Goal: Complete application form

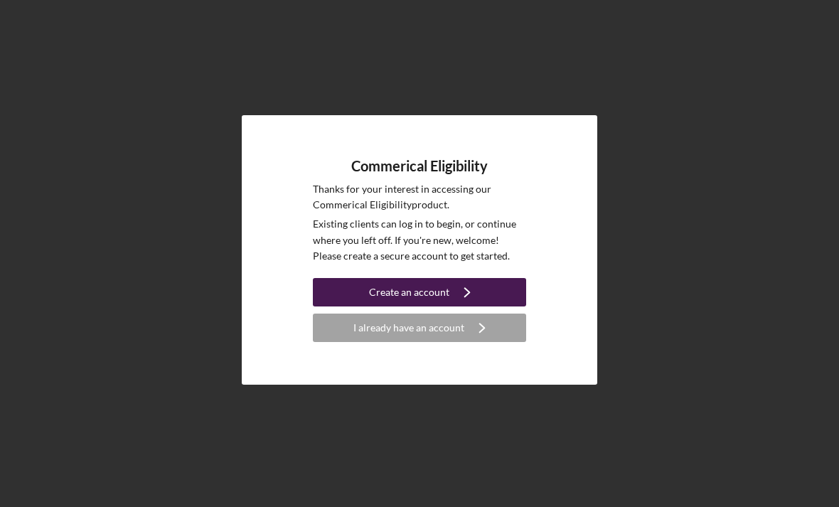
click at [475, 310] on icon "Icon/Navigate" at bounding box center [467, 292] width 36 height 36
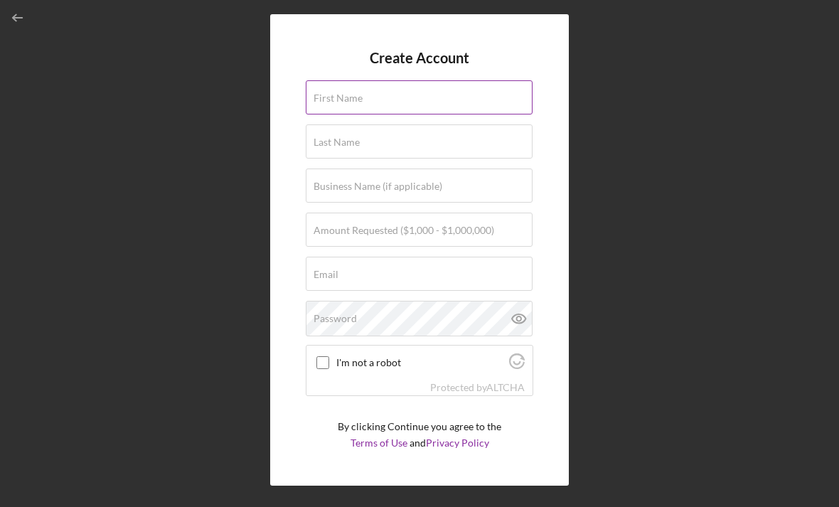
click at [449, 101] on div "First Name" at bounding box center [419, 98] width 227 height 36
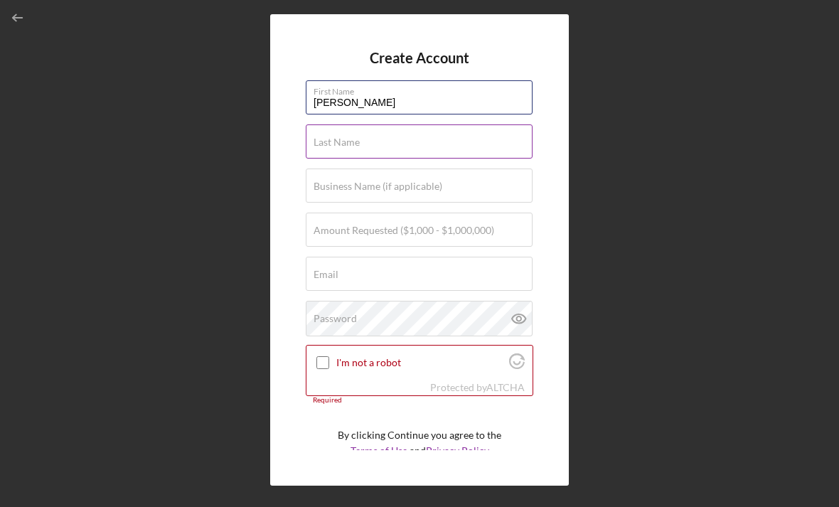
type input "[PERSON_NAME]"
click at [401, 154] on input "Last Name" at bounding box center [419, 141] width 227 height 34
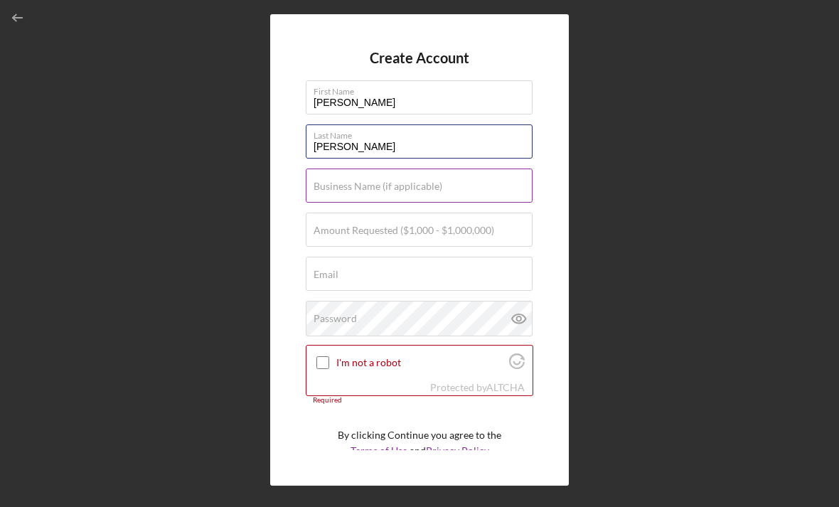
type input "[PERSON_NAME]"
click at [433, 200] on input "Business Name (if applicable)" at bounding box center [419, 185] width 227 height 34
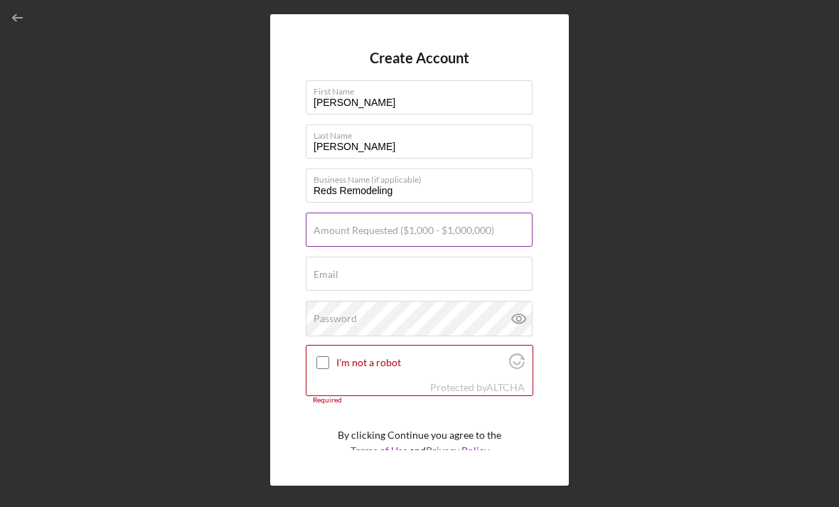
click at [439, 232] on label "Amount Requested ($1,000 - $1,000,000)" at bounding box center [403, 230] width 181 height 11
click at [439, 232] on input "Amount Requested ($1,000 - $1,000,000)" at bounding box center [419, 230] width 227 height 34
click at [448, 193] on input "Reds Remodeling" at bounding box center [419, 185] width 227 height 34
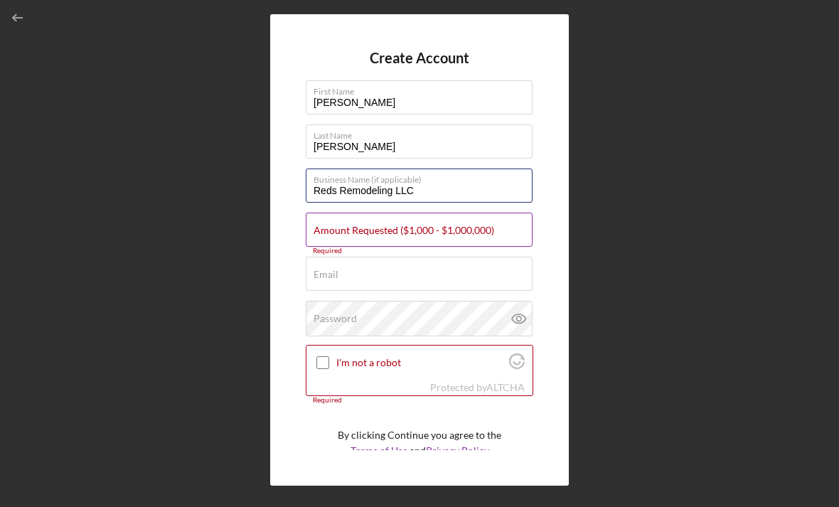
type input "Reds Remodeling LLC"
click at [401, 232] on label "Amount Requested ($1,000 - $1,000,000)" at bounding box center [403, 230] width 181 height 11
click at [401, 232] on input "Amount Requested ($1,000 - $1,000,000)" at bounding box center [419, 230] width 227 height 34
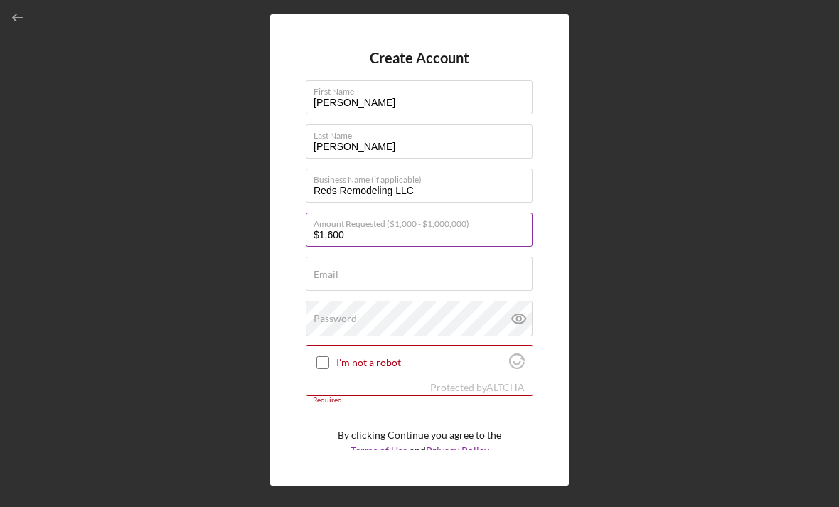
type input "$16,000"
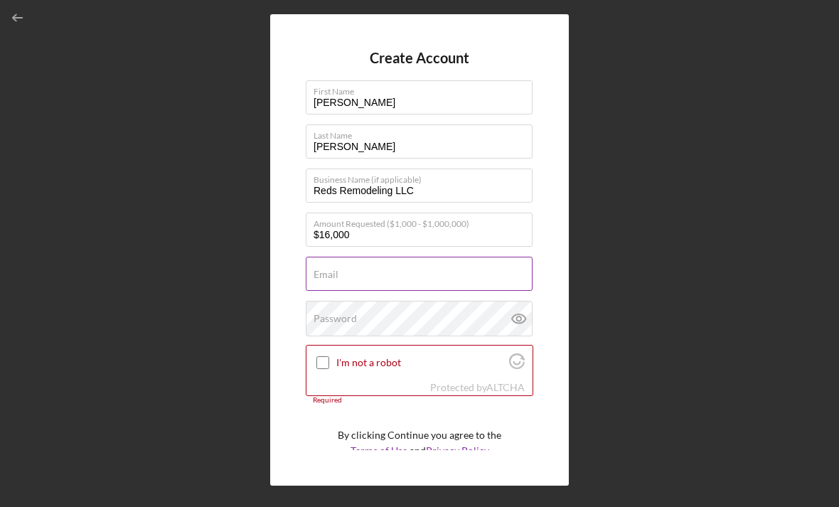
click at [395, 284] on div "Email Required" at bounding box center [419, 275] width 227 height 36
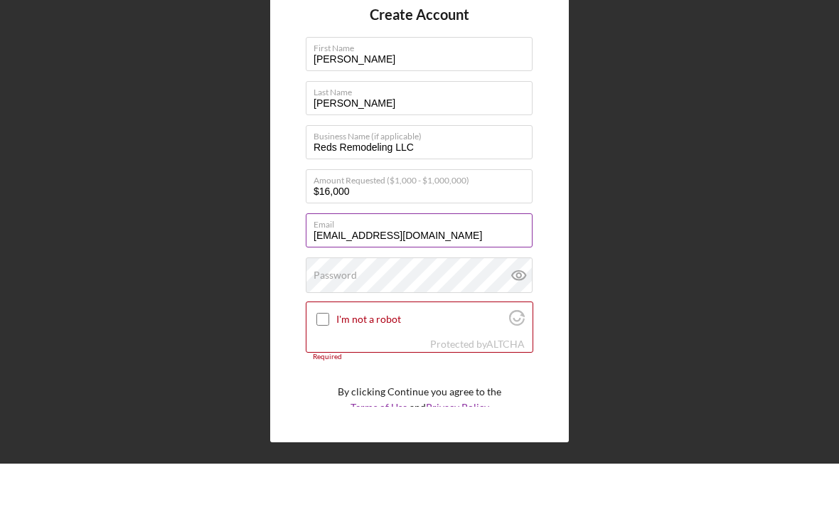
scroll to position [48, 0]
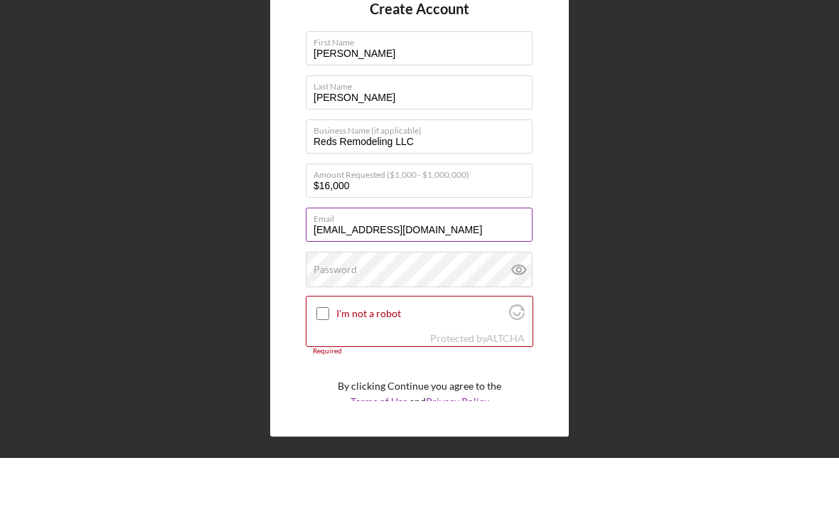
type input "[EMAIL_ADDRESS][DOMAIN_NAME]"
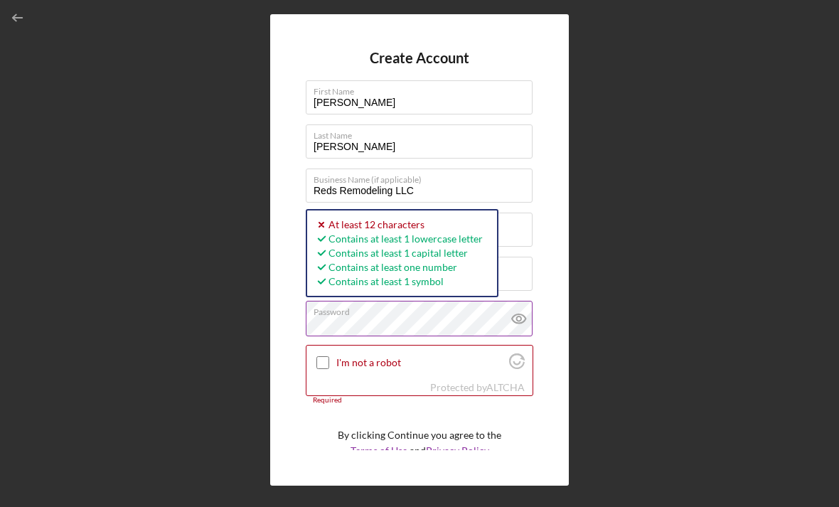
click at [512, 301] on icon at bounding box center [519, 319] width 36 height 36
click at [319, 356] on input "I'm not a robot" at bounding box center [322, 362] width 13 height 13
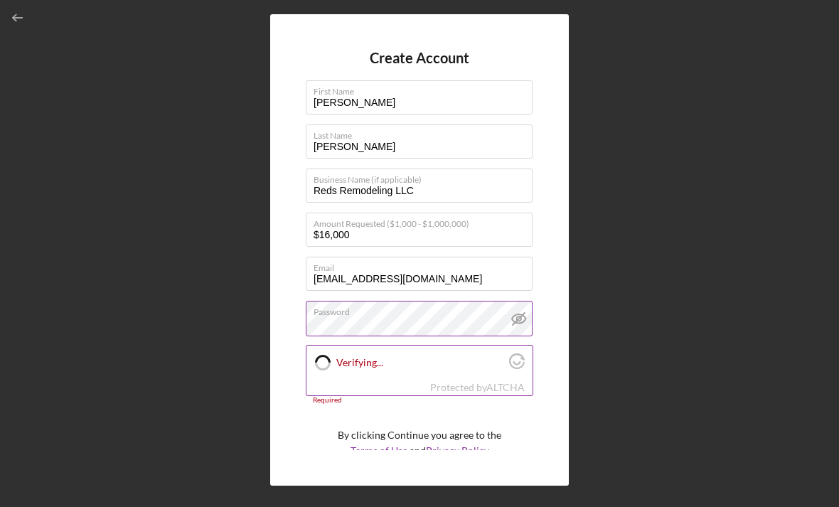
checkbox input "true"
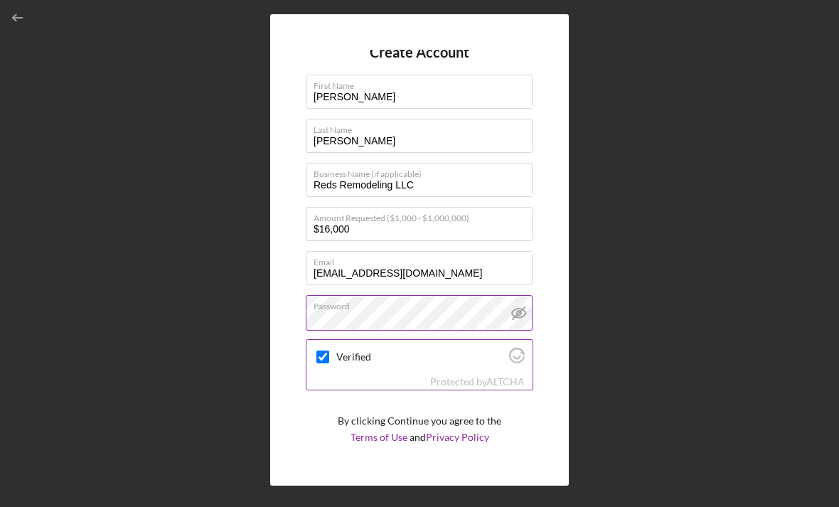
scroll to position [5, 0]
click at [454, 456] on icon "submit" at bounding box center [462, 474] width 36 height 36
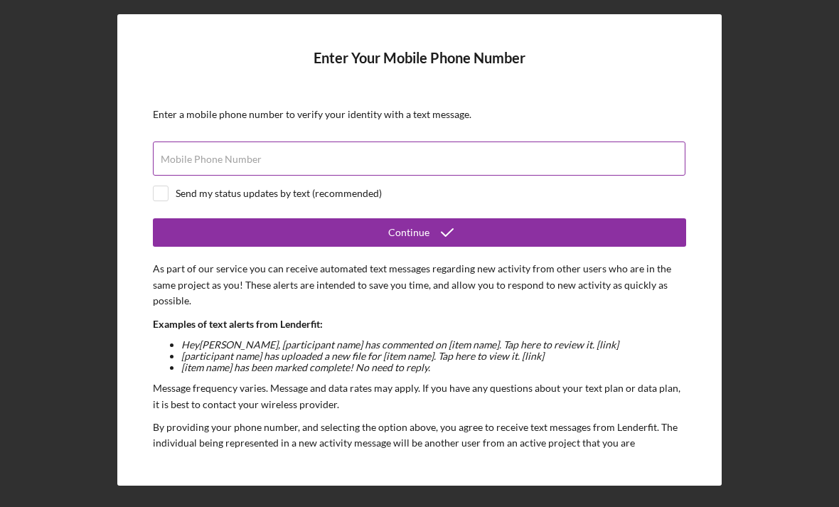
click at [518, 141] on div "Mobile Phone Number" at bounding box center [419, 159] width 533 height 36
type input "[PHONE_NUMBER]"
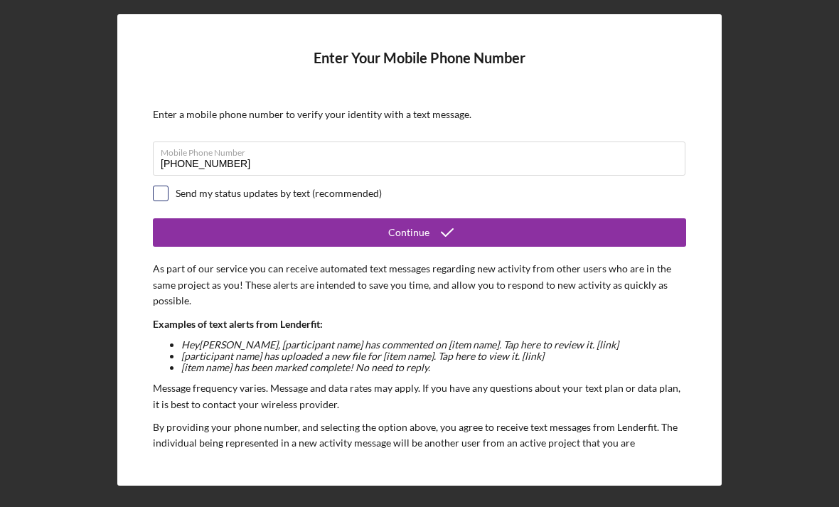
click at [163, 186] on input "checkbox" at bounding box center [161, 193] width 14 height 14
checkbox input "true"
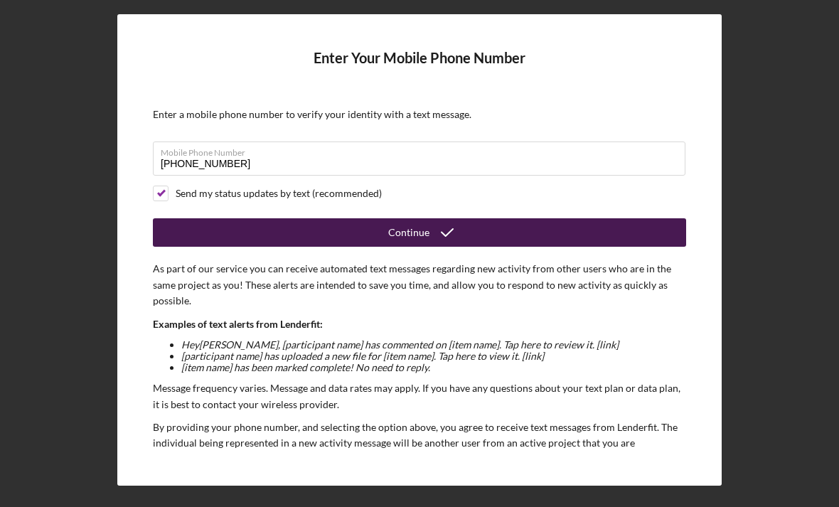
click at [605, 218] on button "Continue" at bounding box center [419, 232] width 533 height 28
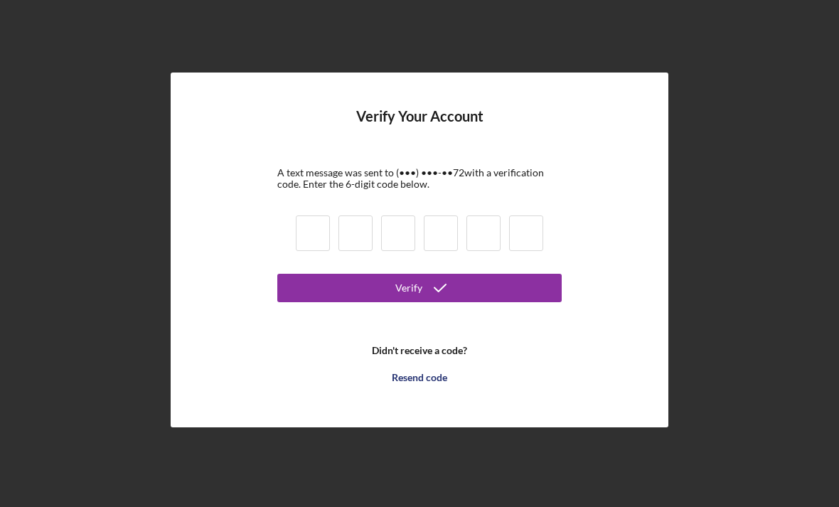
click at [313, 215] on input at bounding box center [313, 233] width 34 height 36
type input "8"
click at [419, 274] on button "Verify" at bounding box center [419, 288] width 284 height 28
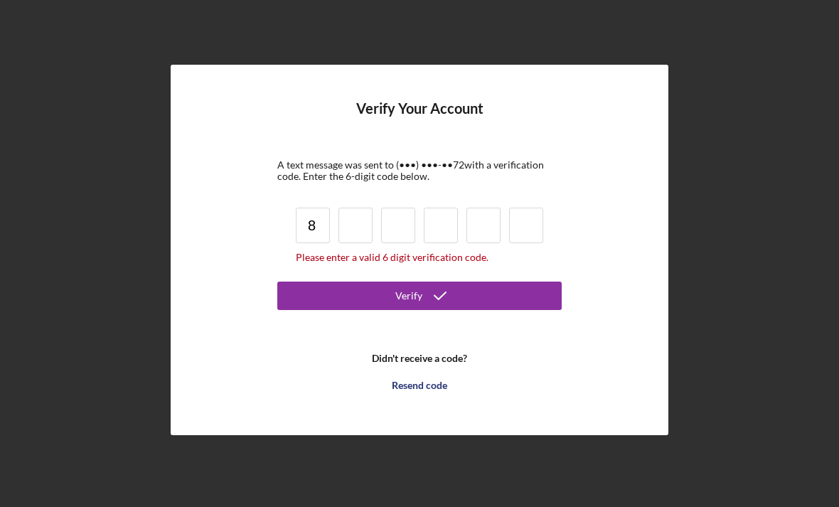
click at [362, 208] on input at bounding box center [355, 226] width 34 height 36
type input "9"
type input "8"
click at [323, 208] on input "8" at bounding box center [313, 226] width 34 height 36
type input "8"
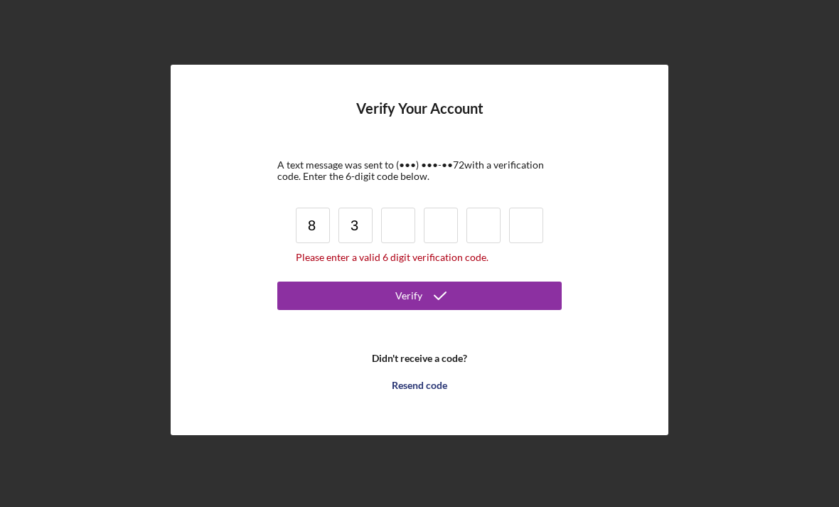
type input "3"
type input "9"
type input "2"
type input "9"
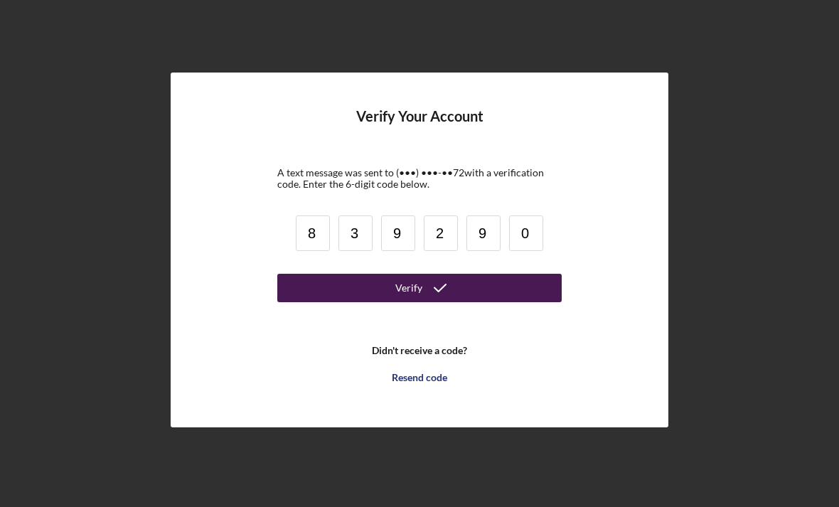
type input "0"
click at [482, 274] on button "Verify" at bounding box center [419, 288] width 284 height 28
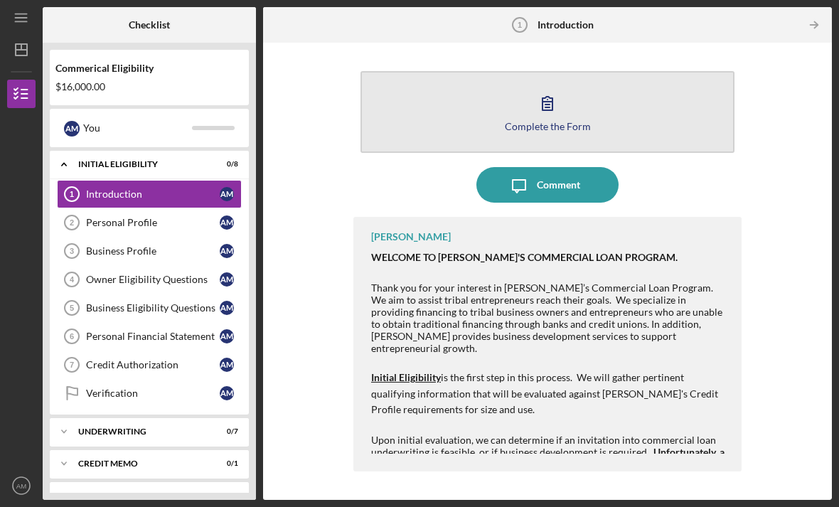
click at [606, 73] on button "Complete the Form Form" at bounding box center [547, 112] width 374 height 82
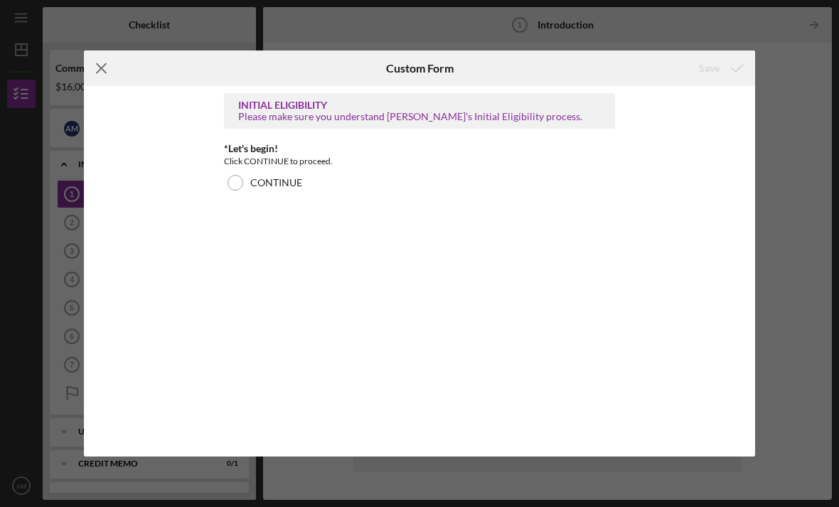
click at [101, 66] on icon "Icon/Menu Close" at bounding box center [102, 68] width 36 height 36
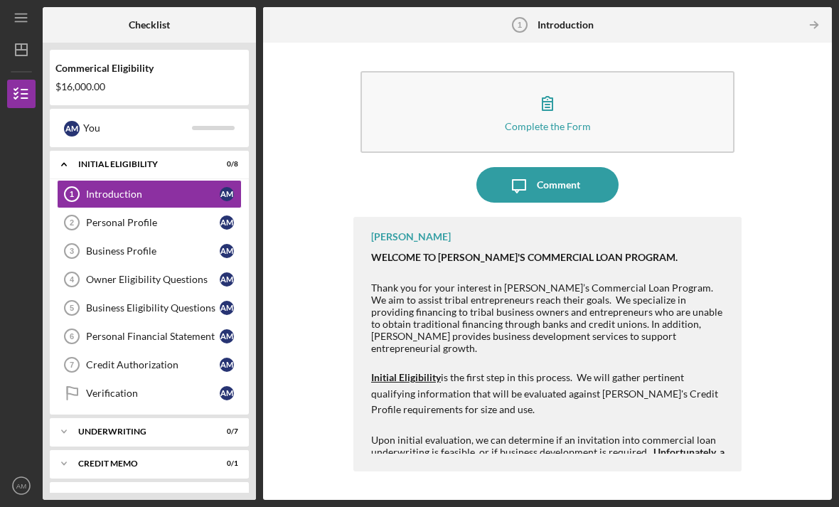
click at [415, 217] on div "[PERSON_NAME] WELCOME TO [PERSON_NAME]'S COMMERCIAL LOAN PROGRAM. Thank you for…" at bounding box center [547, 344] width 388 height 254
click at [521, 434] on p "Upon initial evaluation, we can determine if an invitation into commercial loan…" at bounding box center [549, 458] width 356 height 48
click at [566, 482] on p at bounding box center [549, 488] width 356 height 12
click at [590, 434] on p "Upon initial evaluation, we can determine if an invitation into commercial loan…" at bounding box center [549, 458] width 356 height 48
click at [692, 446] on strong ". Unfortunately, a hard stop at this point will be open collections, charged-of…" at bounding box center [548, 464] width 354 height 36
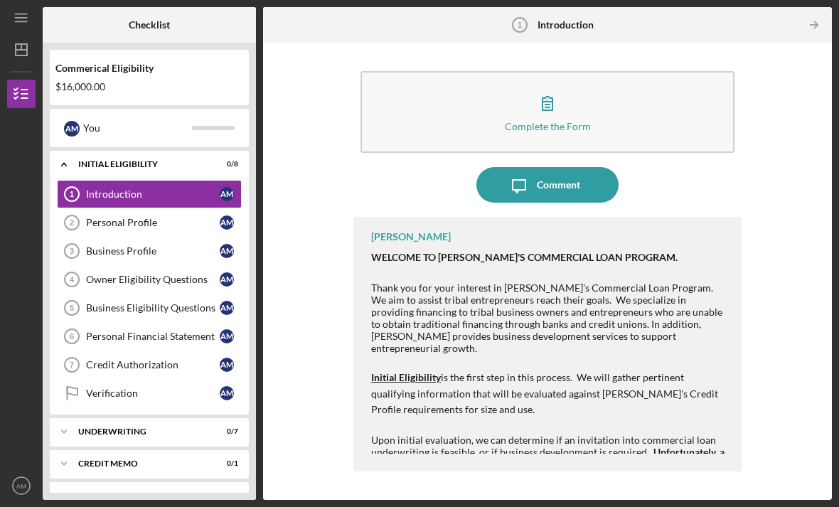
click at [675, 417] on p at bounding box center [549, 425] width 356 height 16
click at [411, 231] on div "[PERSON_NAME]" at bounding box center [411, 236] width 80 height 11
click at [569, 167] on div "Comment" at bounding box center [558, 185] width 43 height 36
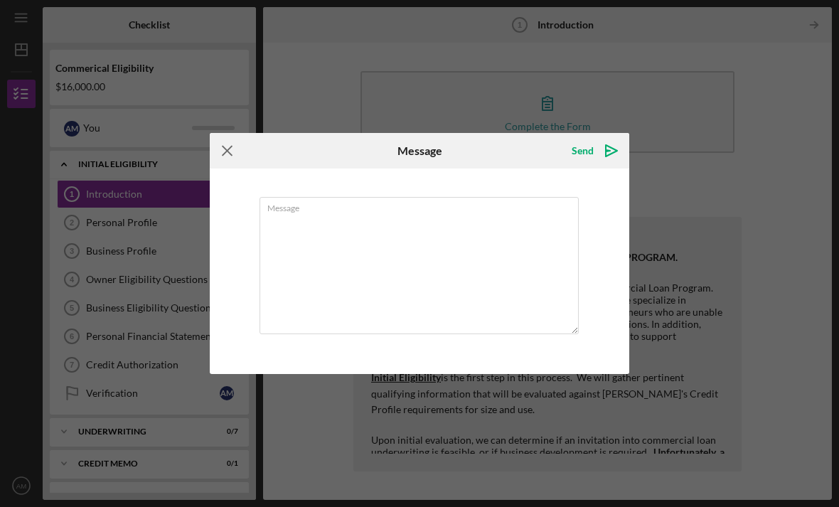
click at [222, 153] on icon "Icon/Menu Close" at bounding box center [228, 151] width 36 height 36
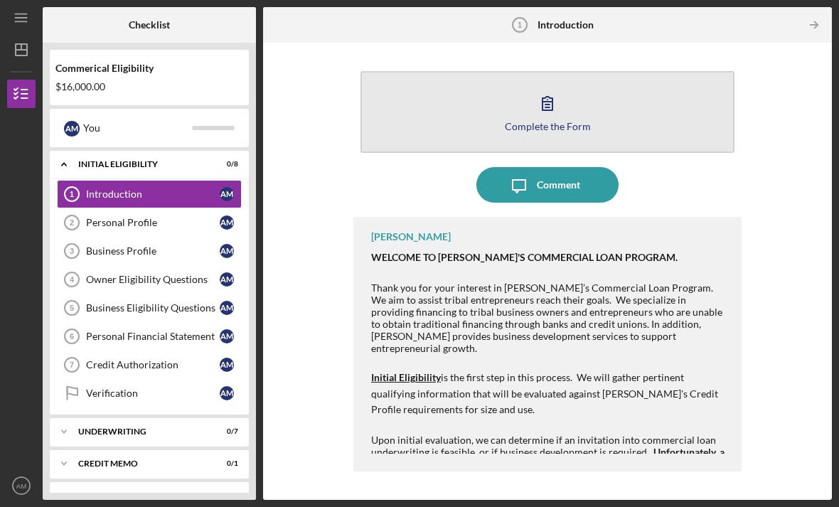
click at [639, 72] on button "Complete the Form Form" at bounding box center [547, 112] width 374 height 82
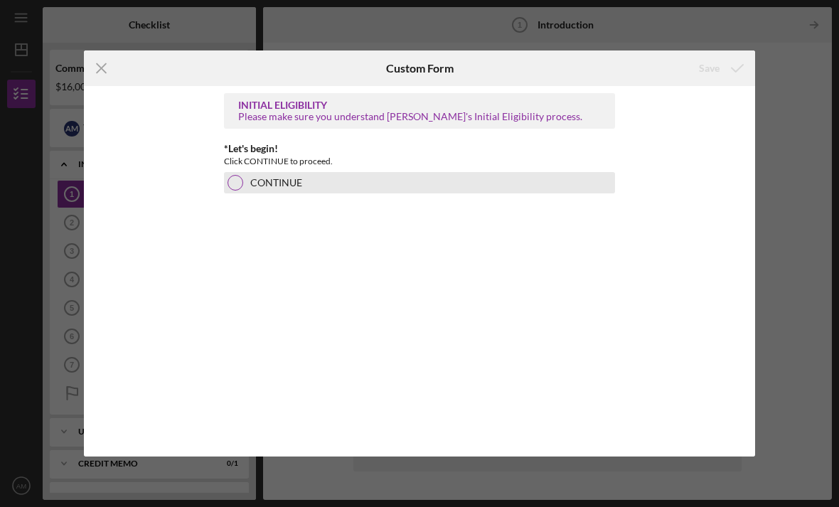
click at [283, 184] on label "CONTINUE" at bounding box center [276, 182] width 52 height 11
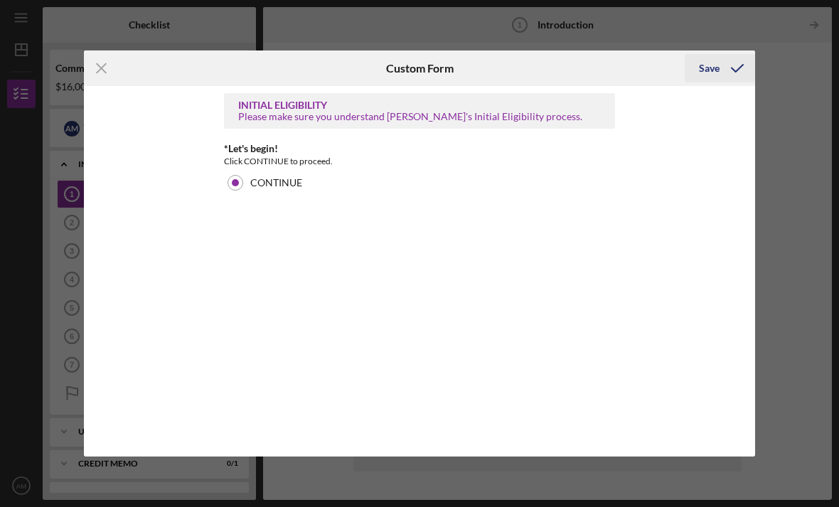
click at [724, 75] on icon "submit" at bounding box center [737, 68] width 36 height 36
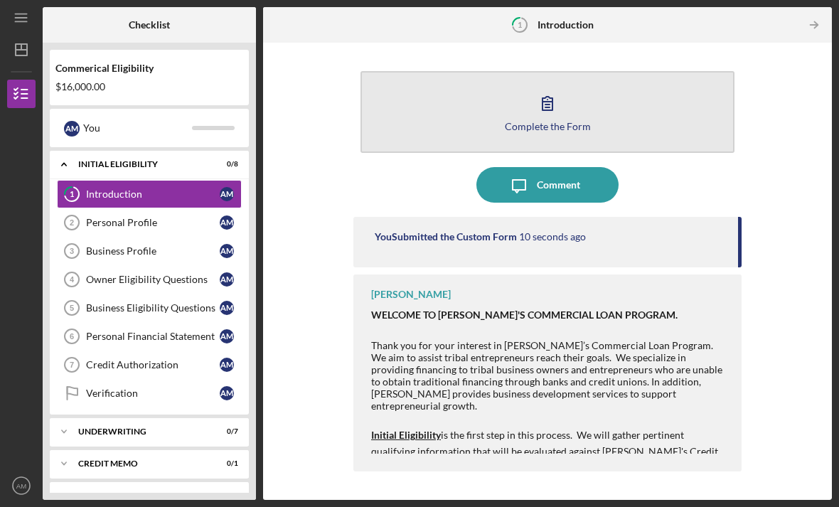
click at [670, 72] on button "Complete the Form Form" at bounding box center [547, 112] width 374 height 82
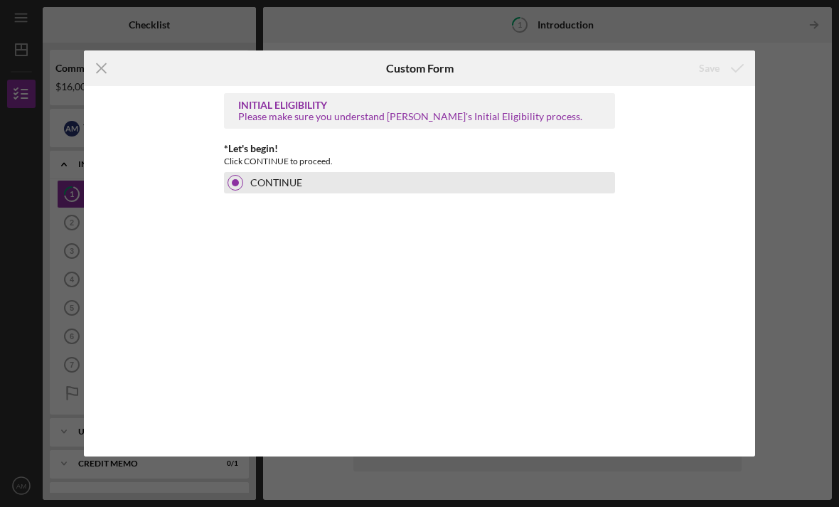
click at [283, 181] on label "CONTINUE" at bounding box center [276, 182] width 52 height 11
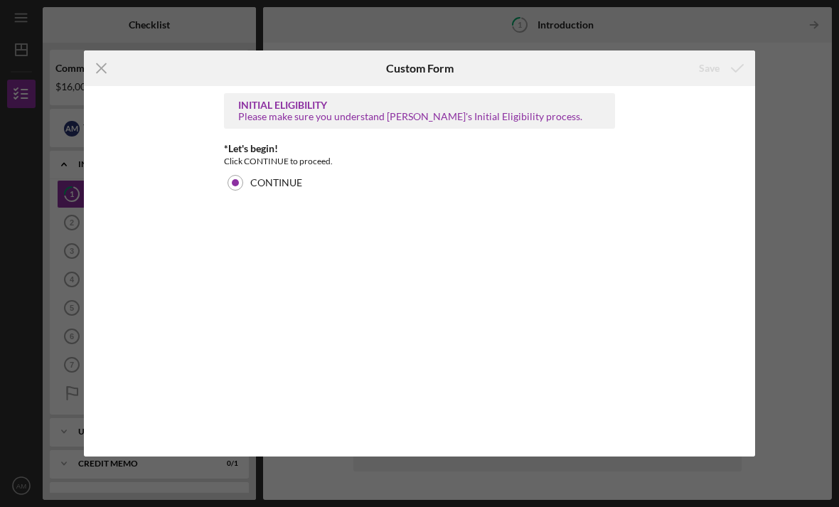
click at [326, 119] on div "Please make sure you understand [PERSON_NAME]'s Initial Eligibility process." at bounding box center [419, 116] width 362 height 11
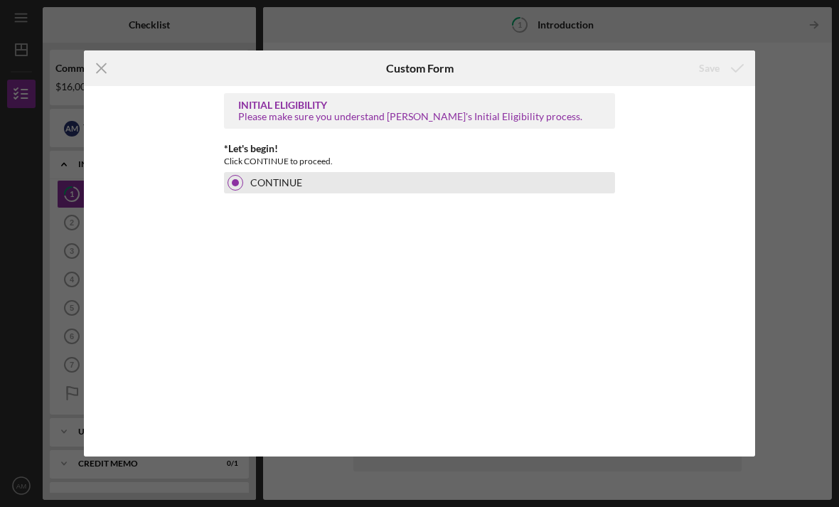
click at [294, 183] on label "CONTINUE" at bounding box center [276, 182] width 52 height 11
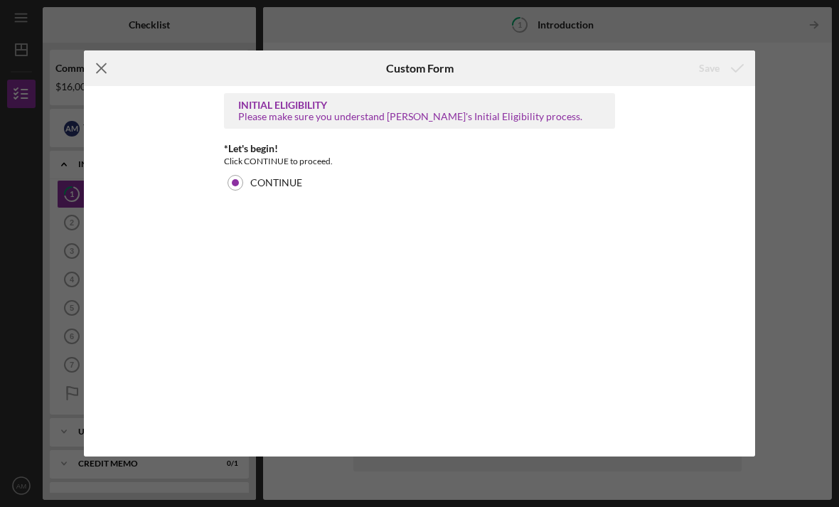
click at [96, 63] on icon "Icon/Menu Close" at bounding box center [102, 68] width 36 height 36
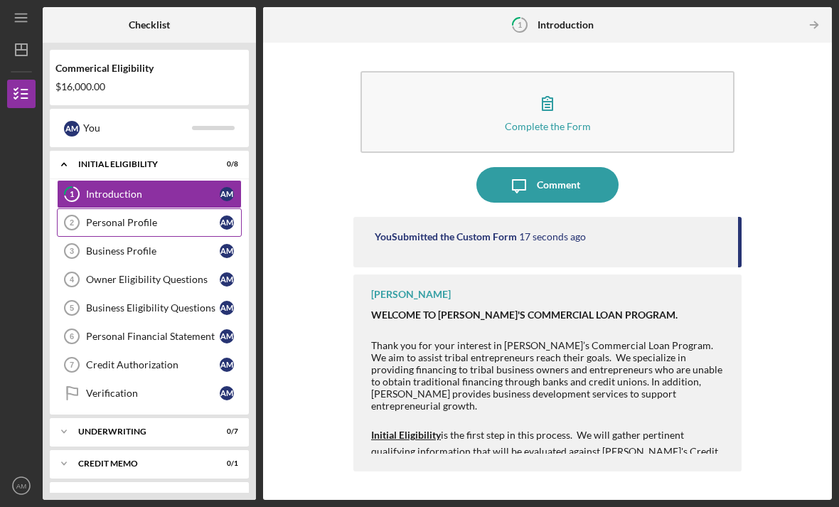
click at [109, 217] on div "Personal Profile" at bounding box center [153, 222] width 134 height 11
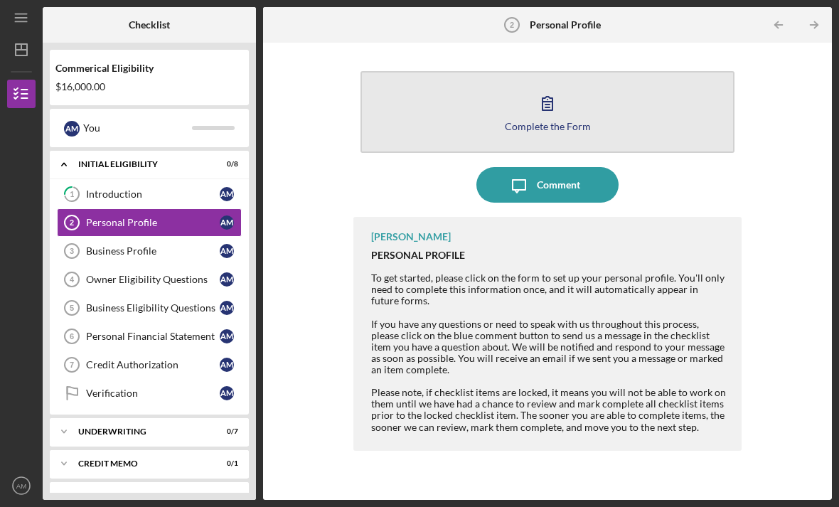
click at [557, 121] on div "Complete the Form" at bounding box center [548, 126] width 86 height 11
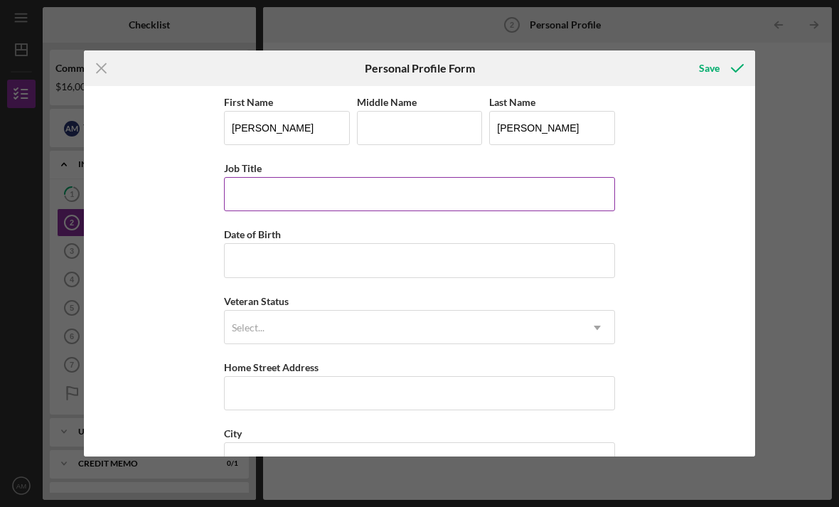
click at [492, 209] on input "Job Title" at bounding box center [419, 194] width 391 height 34
type input "General Contractor"
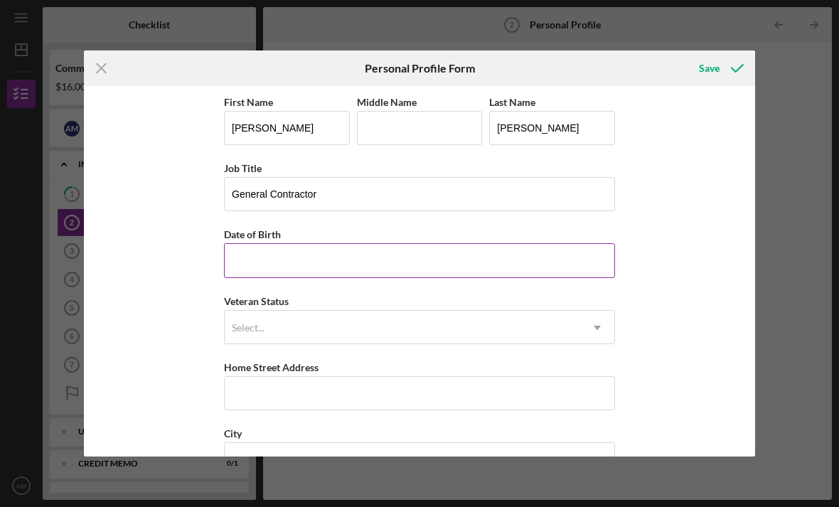
click at [418, 250] on input "Date of Birth" at bounding box center [419, 260] width 391 height 34
type input "[DATE]"
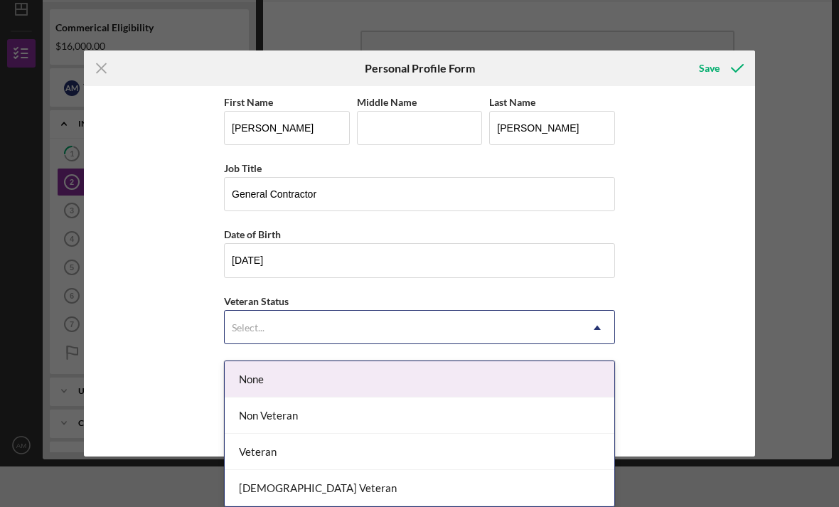
click at [443, 375] on div "None" at bounding box center [419, 379] width 389 height 36
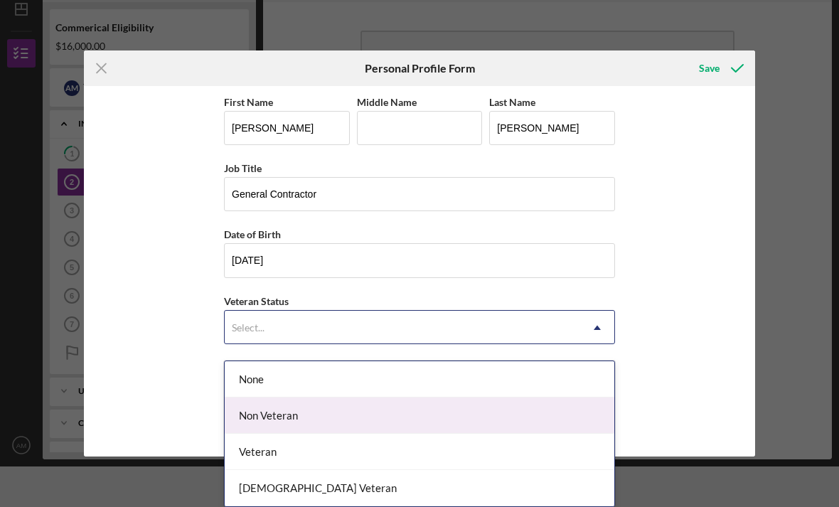
click at [421, 418] on div "Non Veteran" at bounding box center [419, 415] width 389 height 36
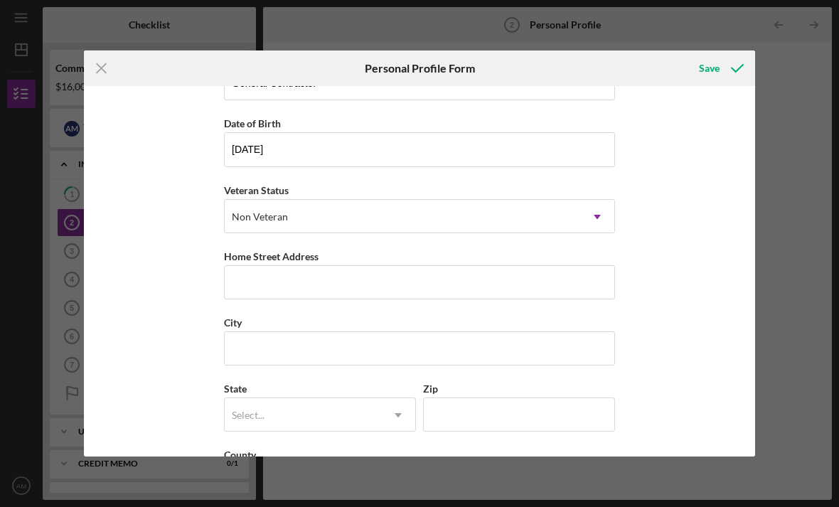
scroll to position [117, 0]
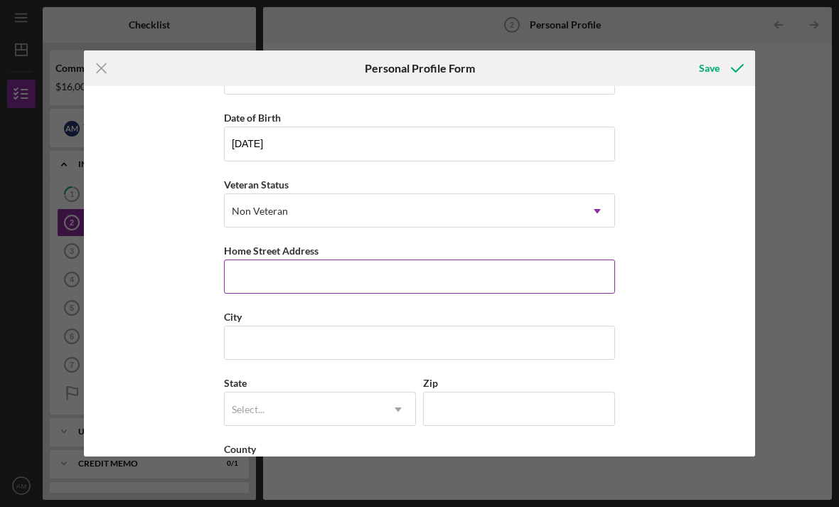
click at [498, 294] on input "Home Street Address" at bounding box center [419, 276] width 391 height 34
type input "[STREET_ADDRESS][PERSON_NAME]"
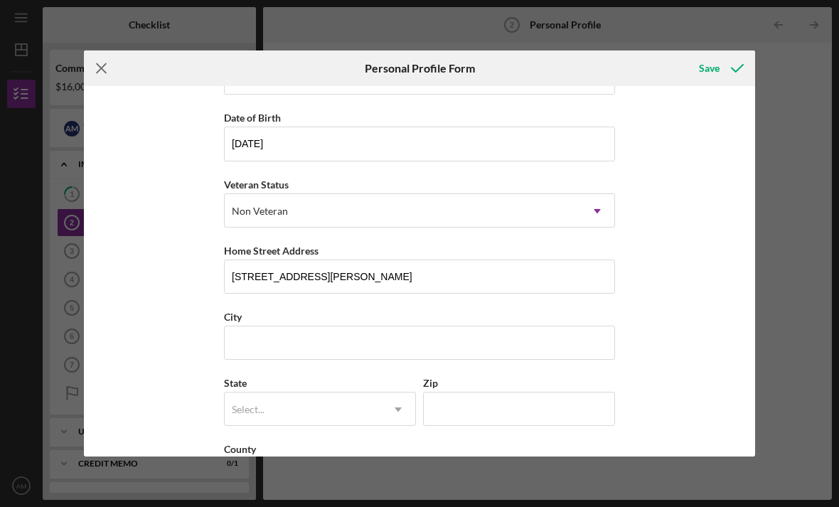
click at [103, 58] on icon "Icon/Menu Close" at bounding box center [102, 68] width 36 height 36
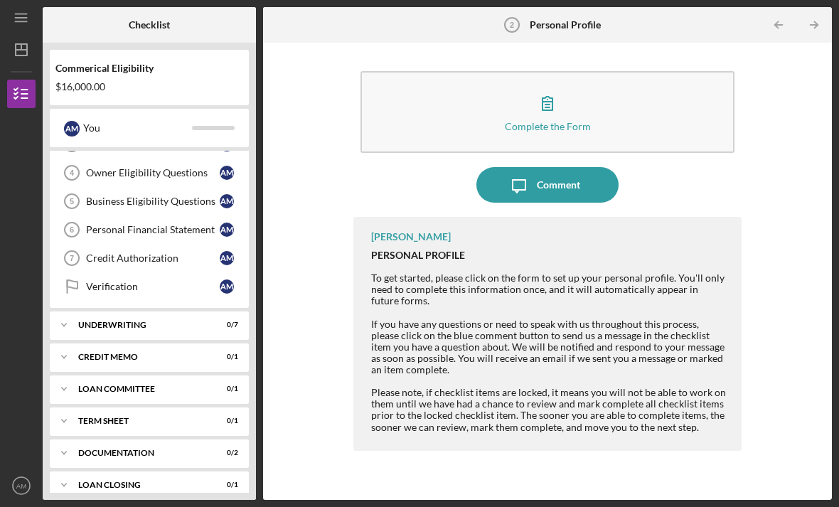
scroll to position [105, 0]
click at [72, 312] on icon "Icon/Expander" at bounding box center [64, 326] width 28 height 28
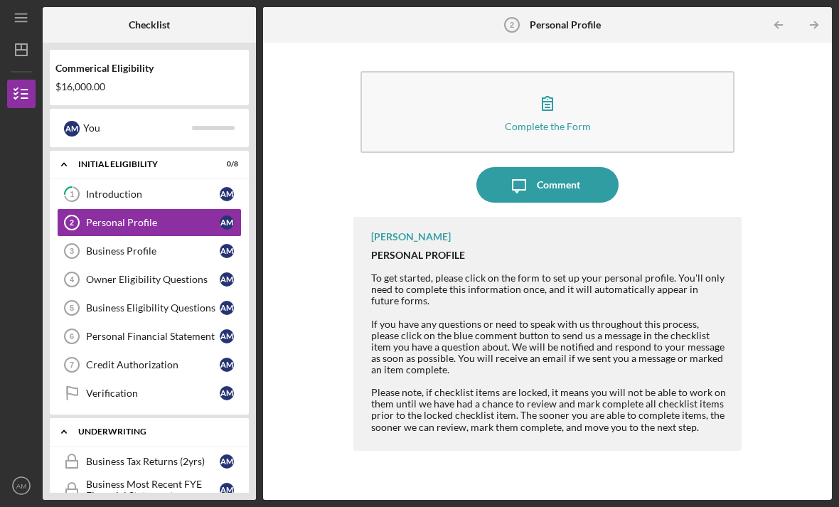
scroll to position [0, 0]
click at [65, 163] on polyline at bounding box center [64, 164] width 4 height 3
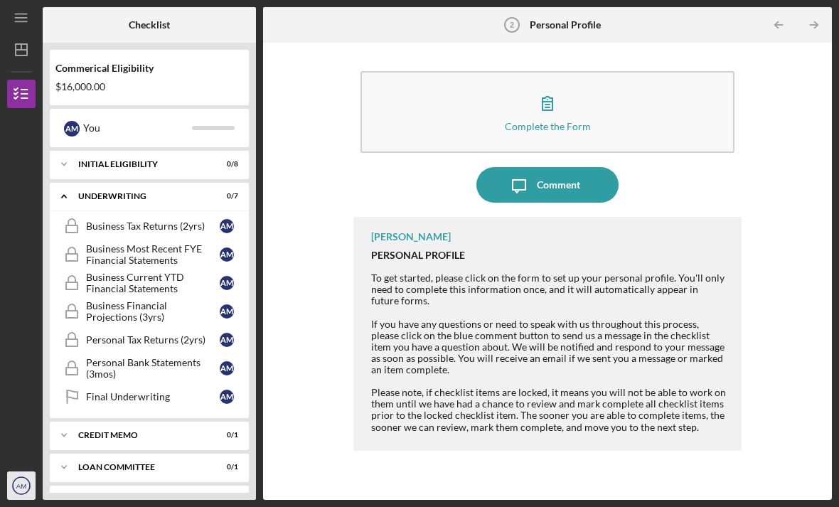
click at [18, 479] on icon "AM" at bounding box center [21, 486] width 28 height 36
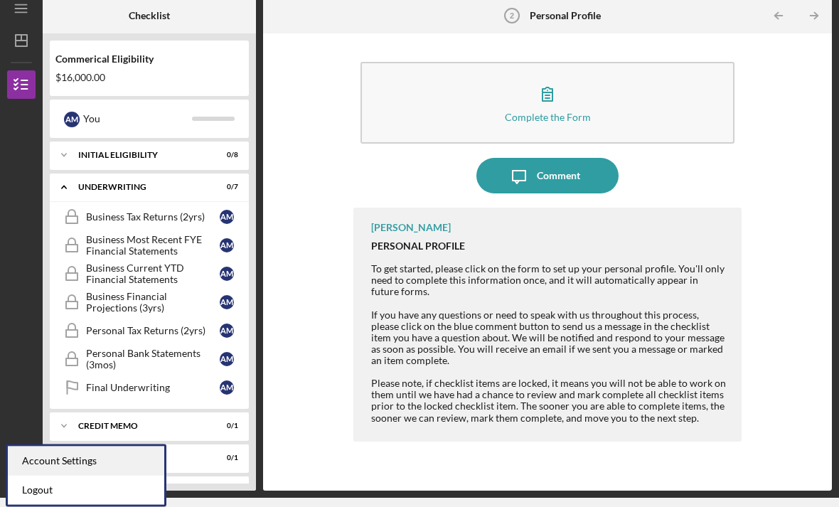
click at [35, 446] on div "Account Settings" at bounding box center [86, 460] width 156 height 29
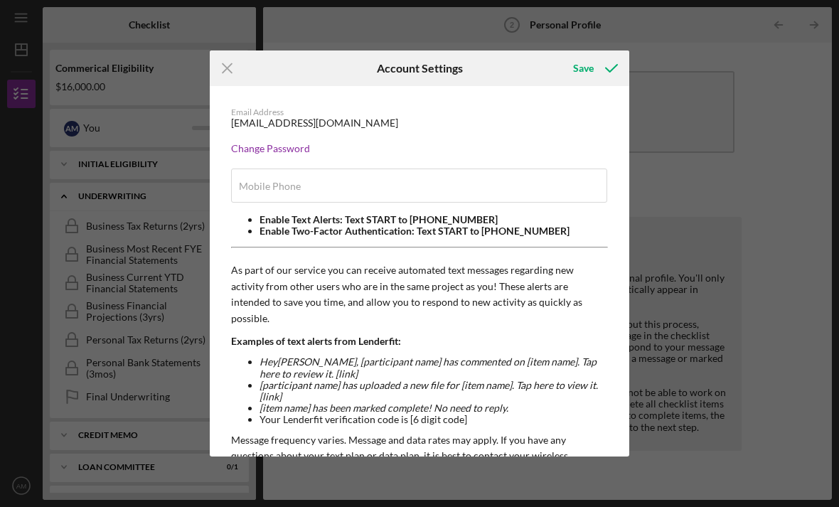
type input "[PHONE_NUMBER]"
click at [223, 70] on icon "Icon/Menu Close" at bounding box center [228, 68] width 36 height 36
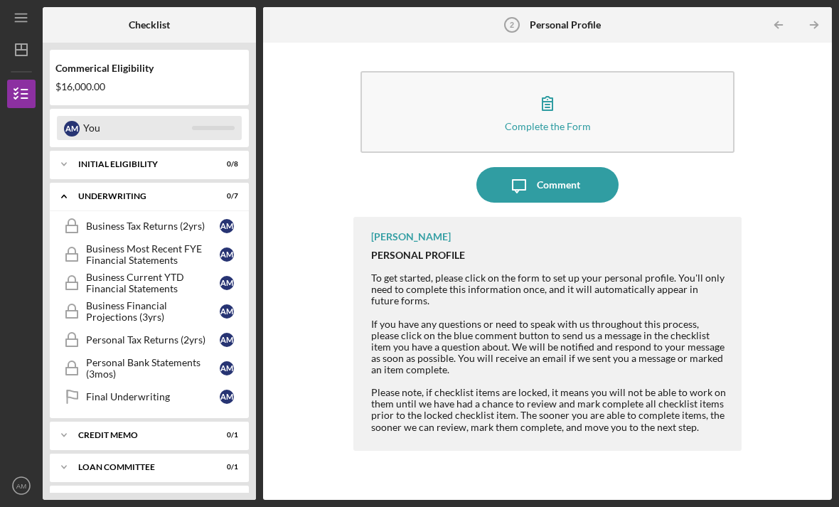
click at [78, 121] on div "A M" at bounding box center [72, 129] width 16 height 16
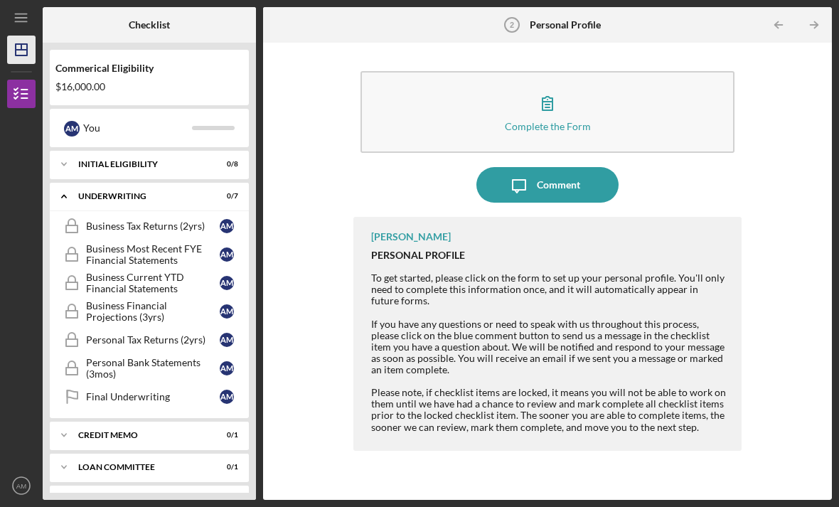
click at [16, 32] on icon "Icon/Dashboard" at bounding box center [22, 50] width 36 height 36
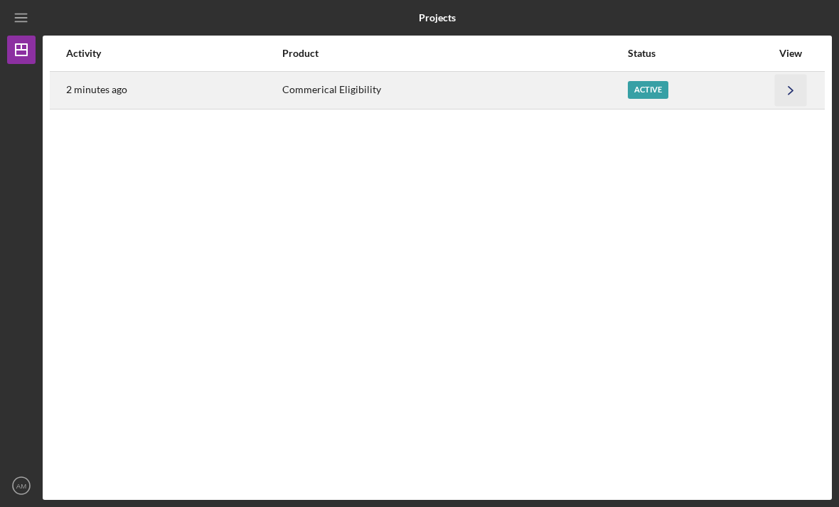
click at [796, 74] on icon "Icon/Navigate" at bounding box center [791, 90] width 32 height 32
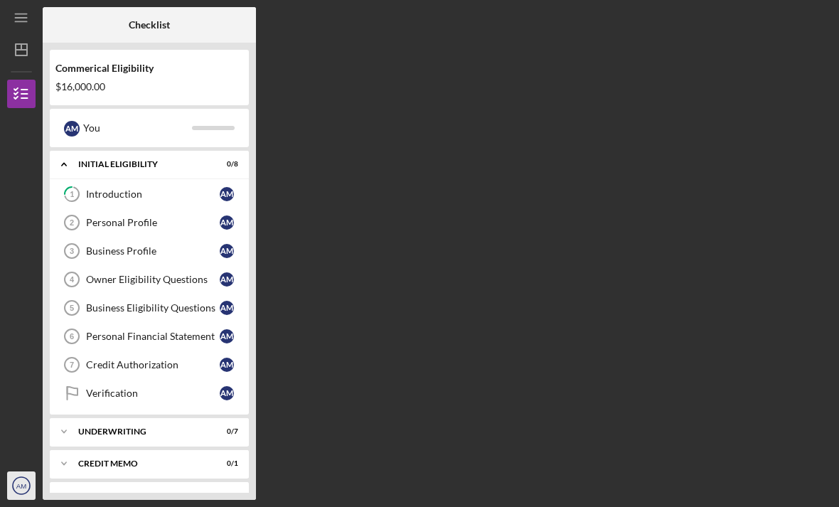
click at [26, 471] on icon "AM" at bounding box center [21, 486] width 28 height 36
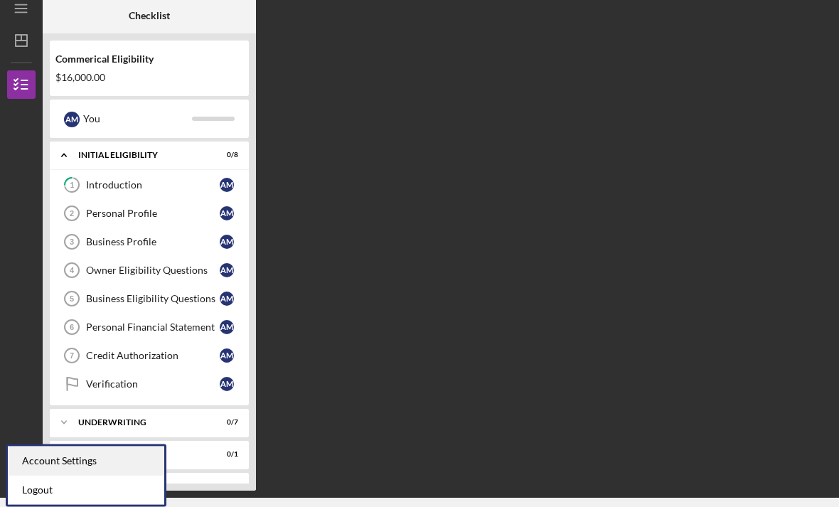
click at [28, 446] on div "Account Settings" at bounding box center [86, 460] width 156 height 29
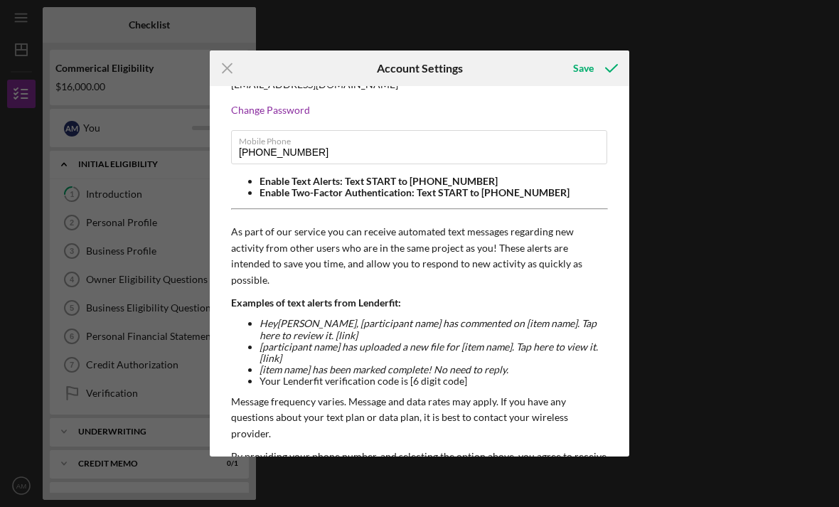
scroll to position [41, 0]
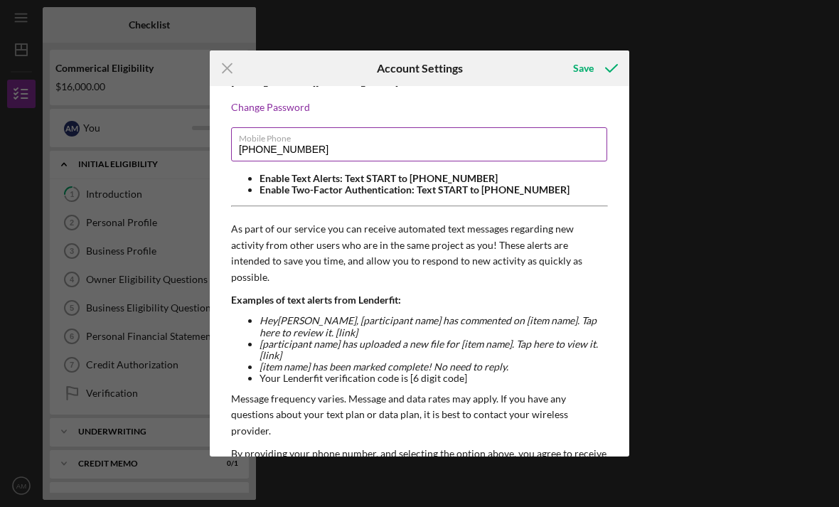
click at [477, 153] on input "[PHONE_NUMBER]" at bounding box center [419, 144] width 376 height 34
type input "(3##) ###-####"
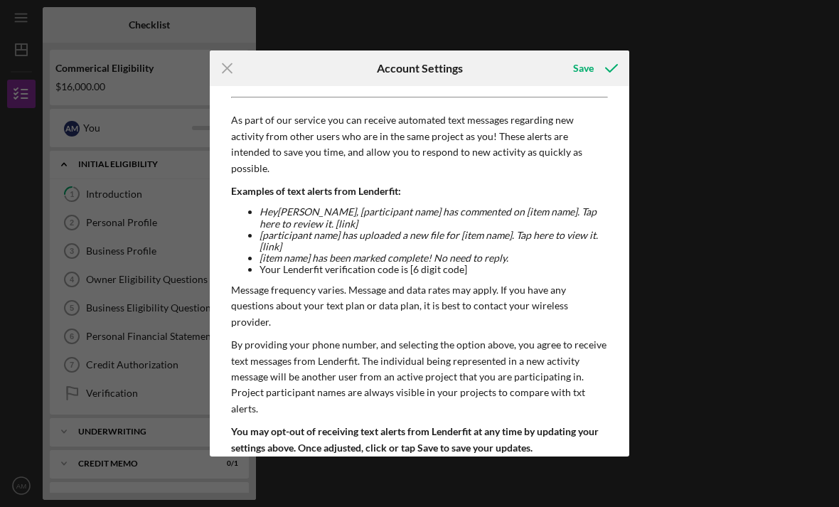
scroll to position [149, 0]
click at [601, 65] on icon "submit" at bounding box center [611, 68] width 36 height 36
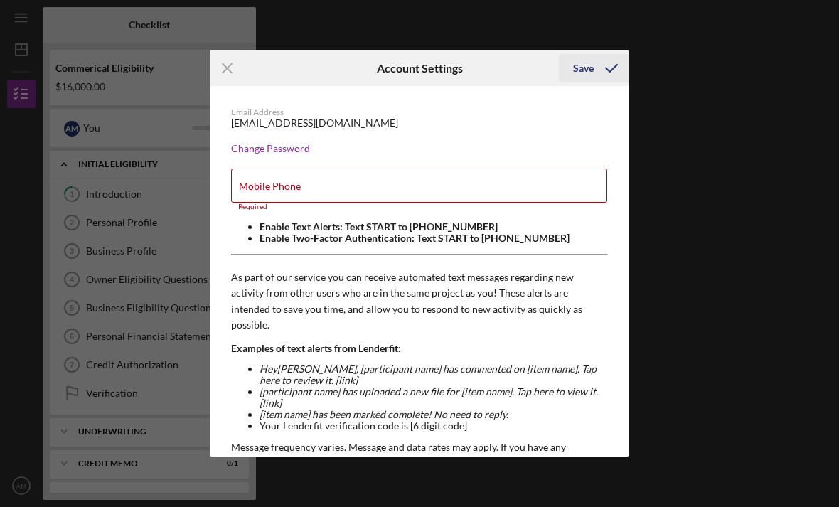
scroll to position [0, 0]
click at [333, 123] on div "[EMAIL_ADDRESS][DOMAIN_NAME]" at bounding box center [314, 122] width 167 height 11
click at [286, 151] on div "Change Password" at bounding box center [419, 148] width 377 height 11
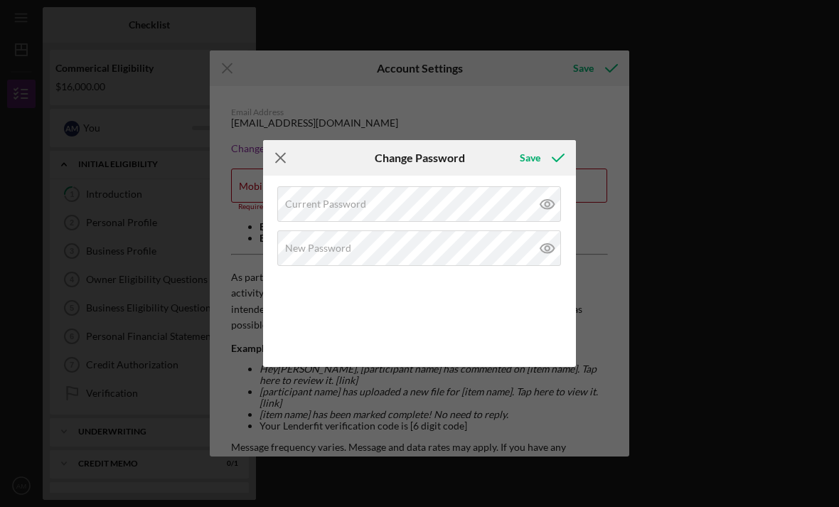
click at [286, 158] on icon "Icon/Menu Close" at bounding box center [281, 158] width 36 height 36
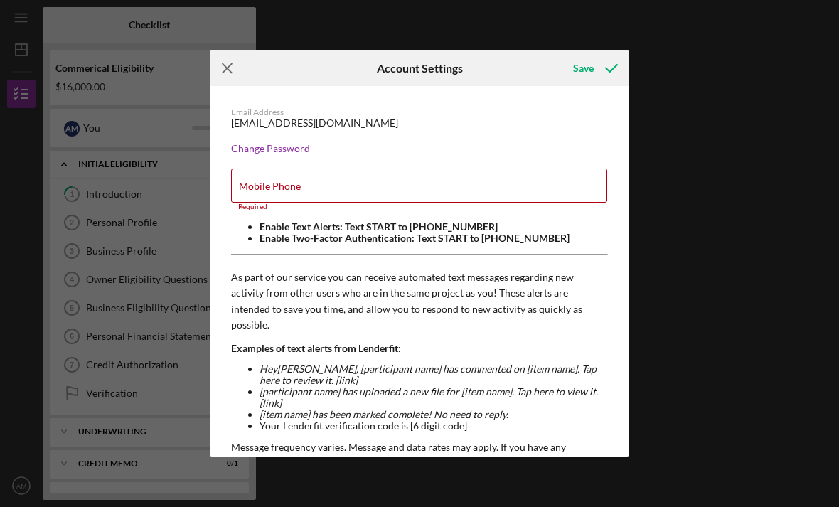
click at [217, 74] on icon "Icon/Menu Close" at bounding box center [228, 68] width 36 height 36
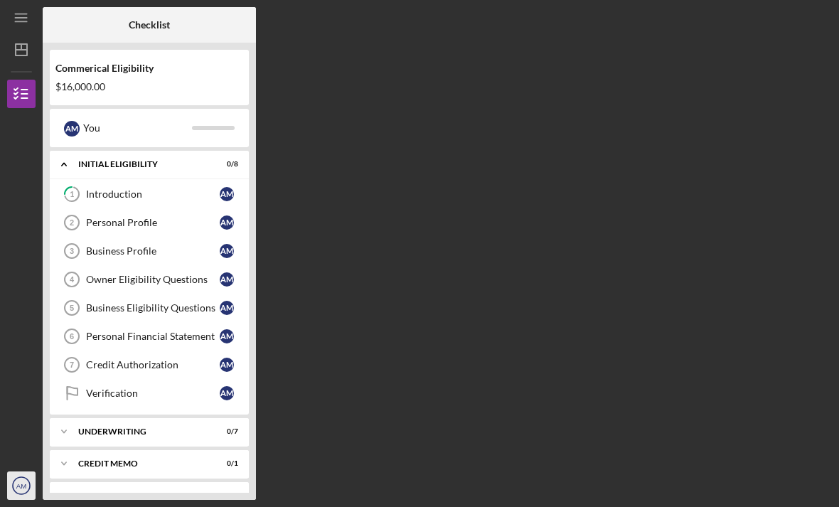
click at [23, 485] on text "AM" at bounding box center [21, 486] width 10 height 8
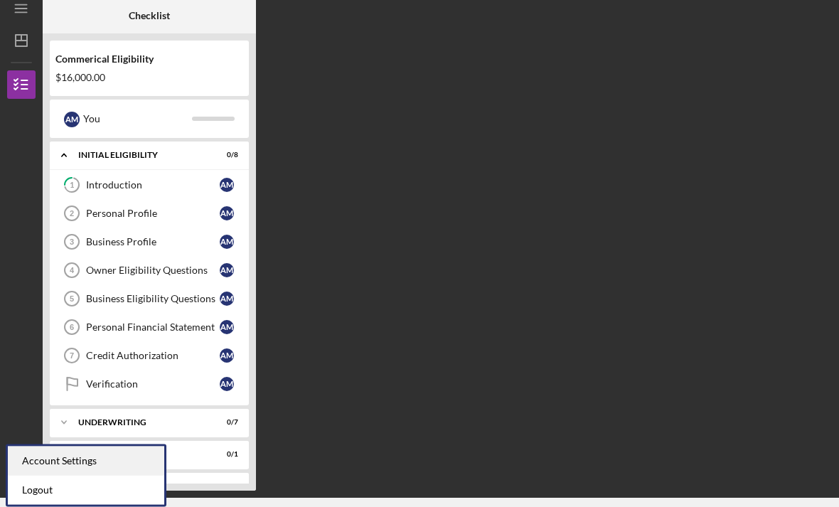
click at [33, 446] on div "Account Settings" at bounding box center [86, 460] width 156 height 29
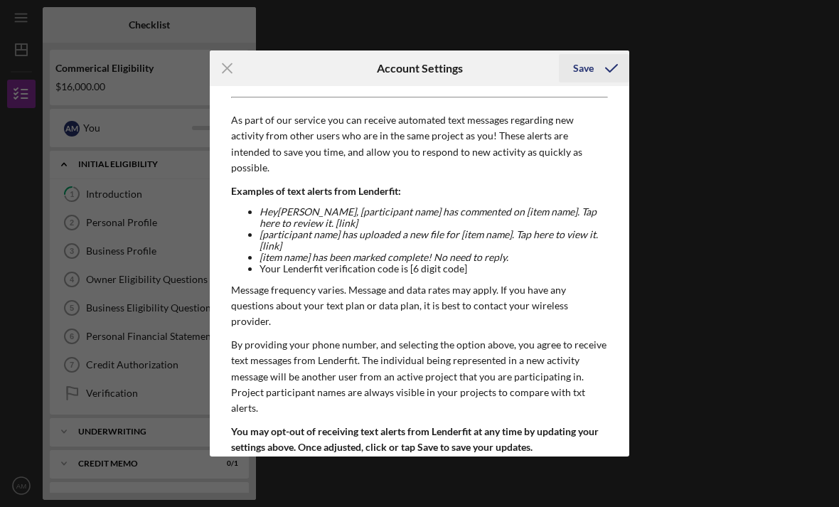
click at [591, 65] on div "Save" at bounding box center [583, 68] width 21 height 28
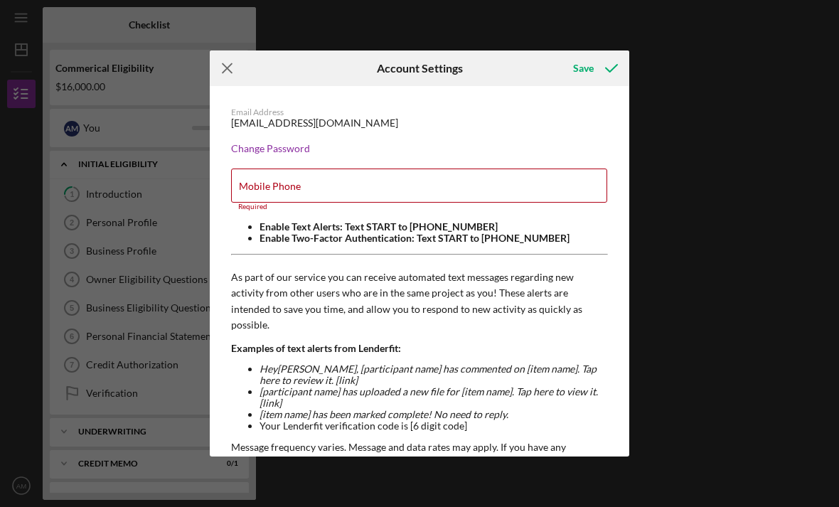
click at [222, 60] on icon "Icon/Menu Close" at bounding box center [228, 68] width 36 height 36
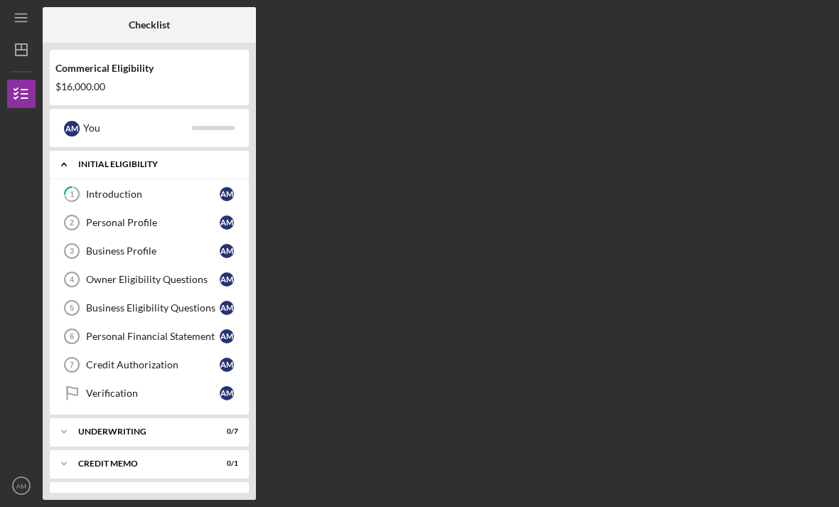
click at [71, 150] on icon "Icon/Expander" at bounding box center [64, 164] width 28 height 28
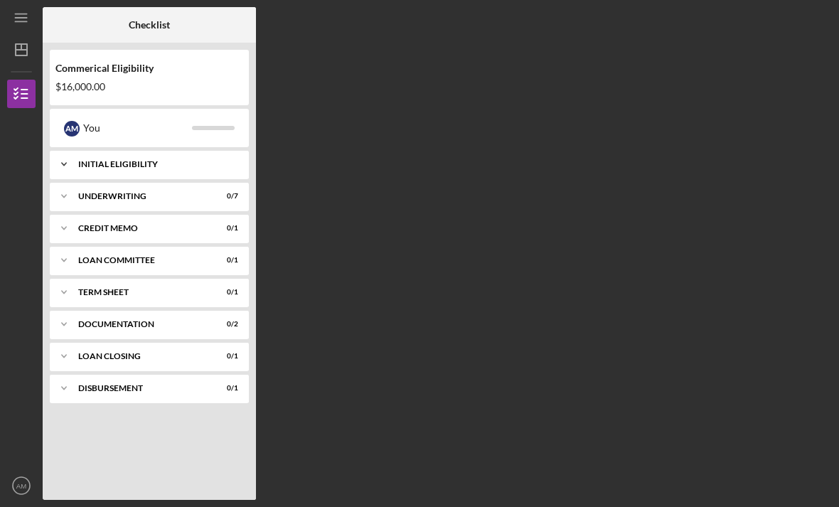
click at [68, 150] on icon "Icon/Expander" at bounding box center [64, 164] width 28 height 28
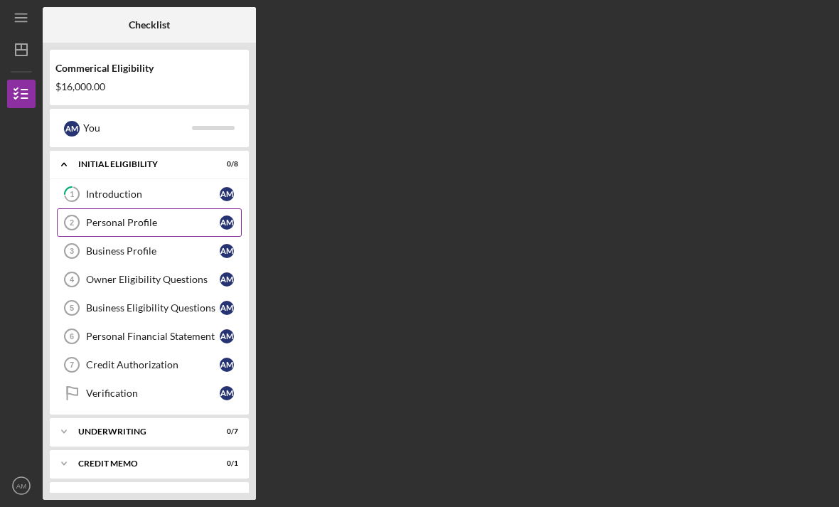
click at [82, 205] on icon "Personal Profile 2" at bounding box center [72, 223] width 36 height 36
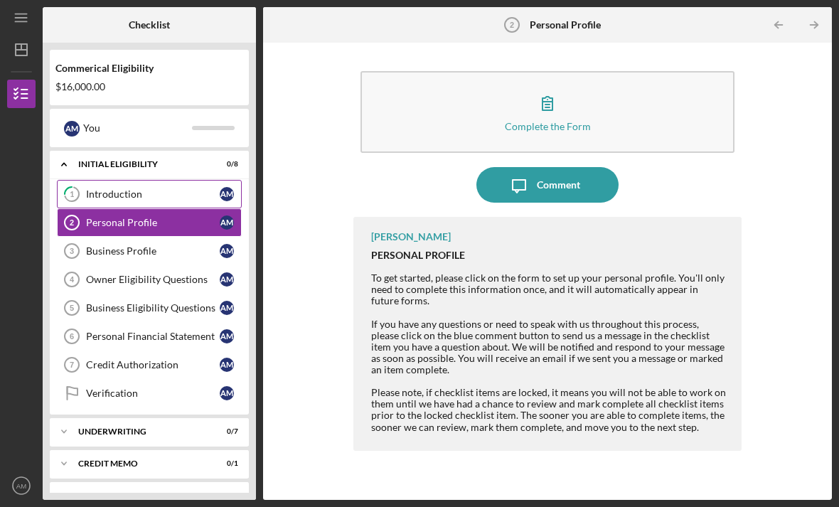
click at [86, 188] on div "Introduction" at bounding box center [153, 193] width 134 height 11
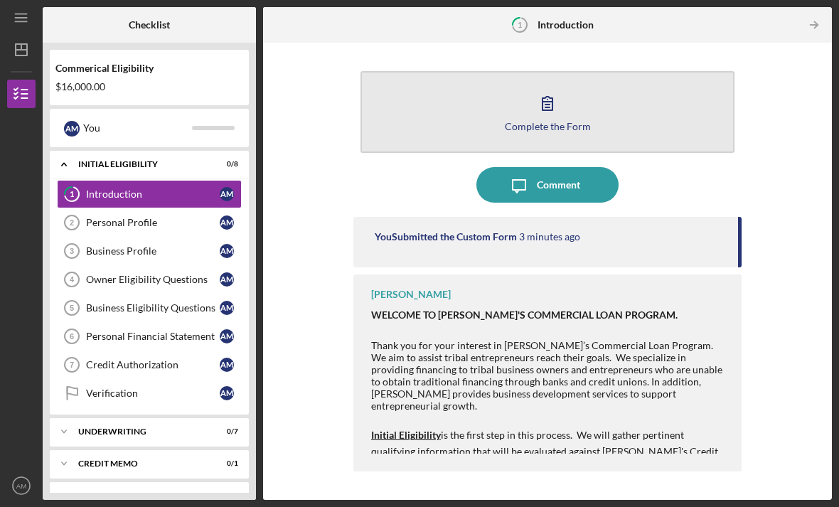
click at [672, 75] on button "Complete the Form Form" at bounding box center [547, 112] width 374 height 82
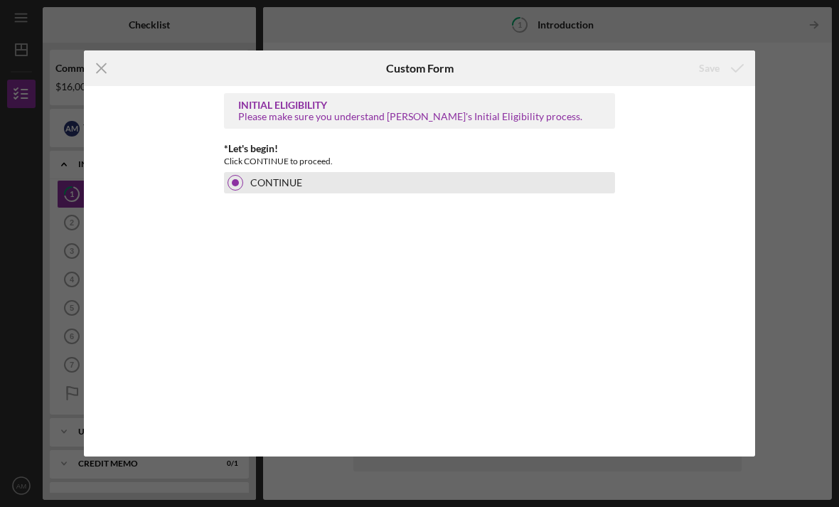
click at [230, 184] on div at bounding box center [235, 183] width 16 height 16
click at [238, 180] on div at bounding box center [235, 183] width 16 height 16
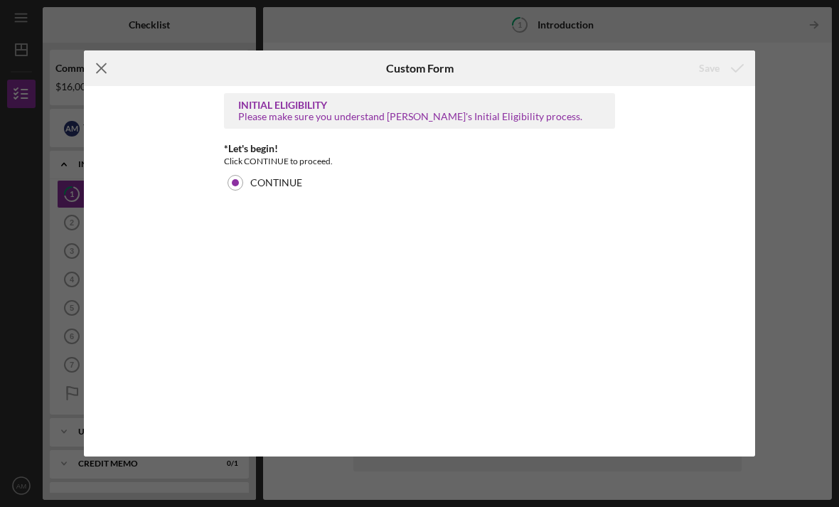
click at [102, 73] on icon "Icon/Menu Close" at bounding box center [102, 68] width 36 height 36
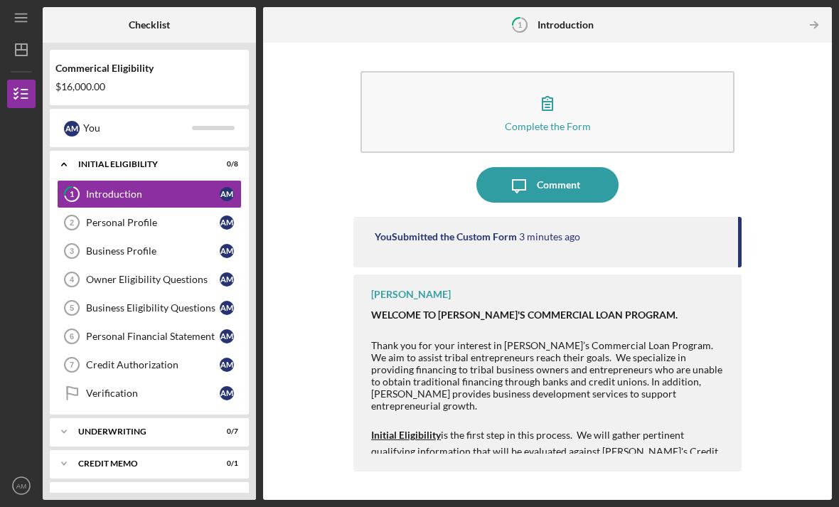
click at [81, 81] on div "$16,000.00" at bounding box center [149, 86] width 188 height 11
click at [21, 98] on line "button" at bounding box center [24, 98] width 6 height 0
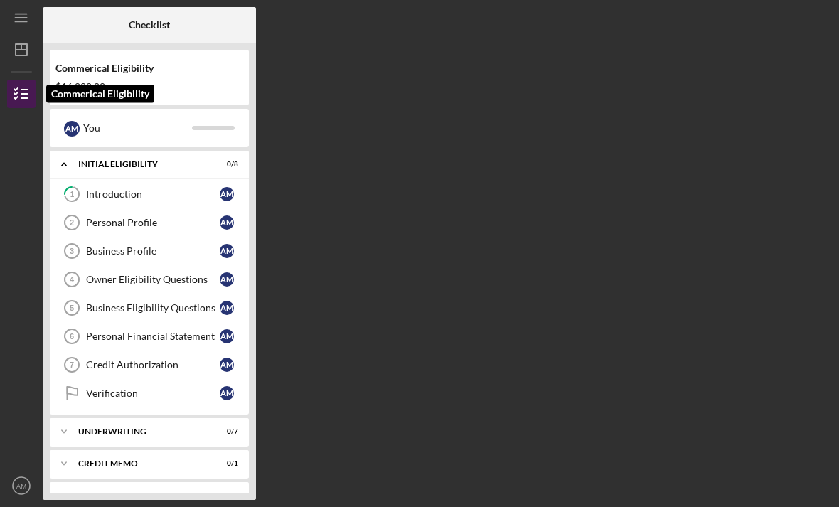
click at [14, 76] on icon "button" at bounding box center [22, 94] width 36 height 36
click at [13, 486] on circle "button" at bounding box center [21, 485] width 17 height 17
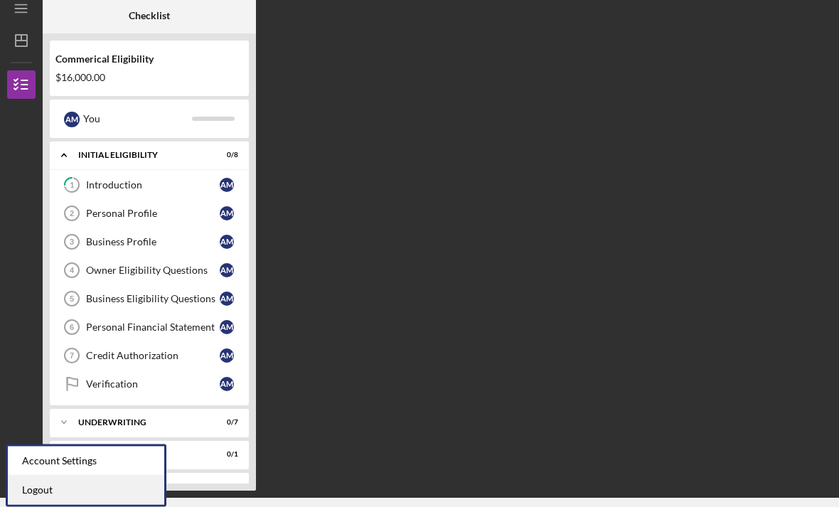
click at [26, 475] on link "Logout" at bounding box center [86, 489] width 156 height 29
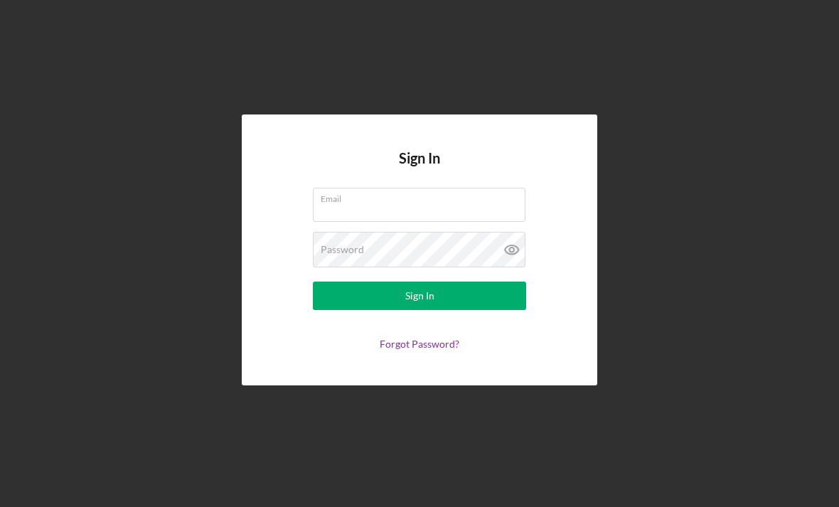
click at [751, 153] on div "Sign In Email Password Sign In Forgot Password?" at bounding box center [419, 250] width 824 height 500
